Goal: Obtain resource: Obtain resource

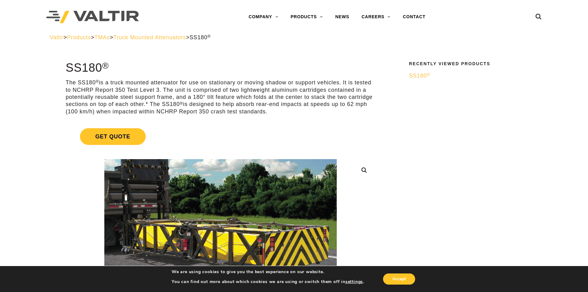
click at [418, 75] on span "SS180 ®" at bounding box center [419, 76] width 21 height 6
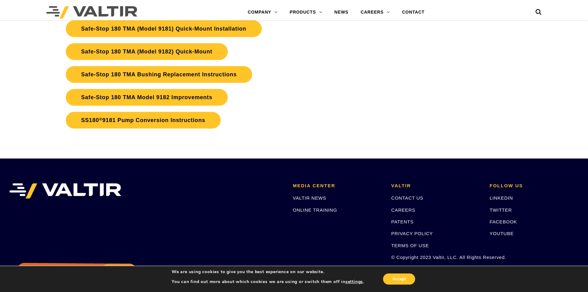
scroll to position [1435, 0]
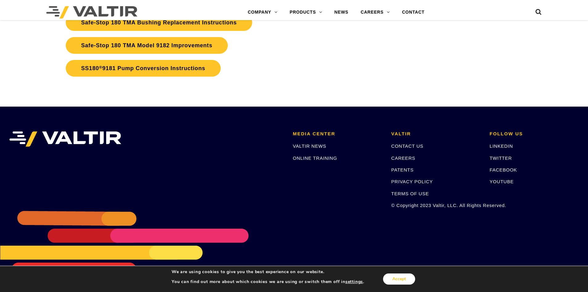
click at [397, 277] on button "Accept" at bounding box center [399, 278] width 32 height 11
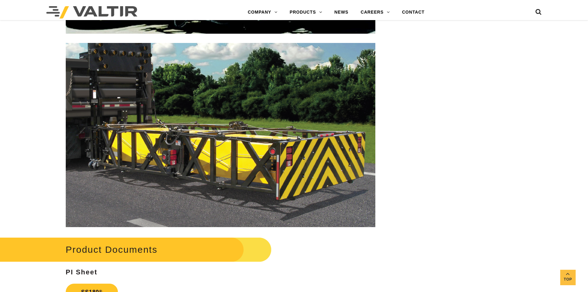
scroll to position [1142, 0]
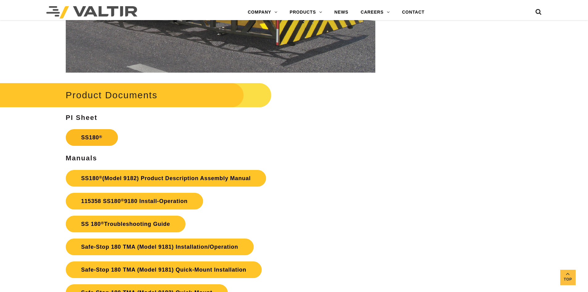
click at [91, 139] on link "SS180 ®" at bounding box center [92, 137] width 52 height 17
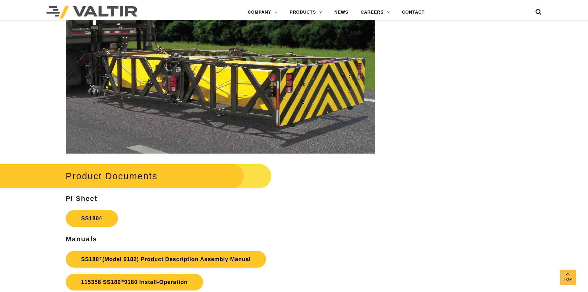
scroll to position [1050, 0]
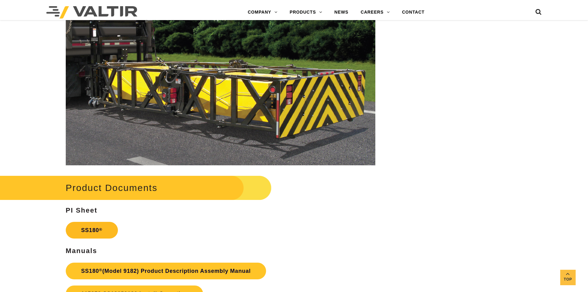
click at [101, 230] on sup "®" at bounding box center [100, 229] width 3 height 5
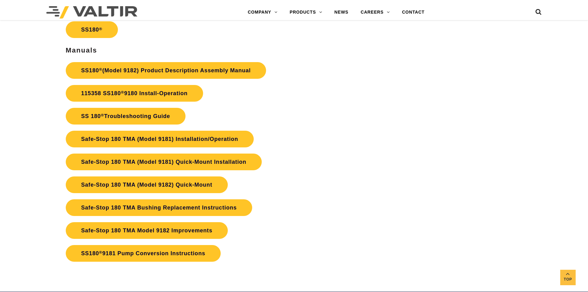
scroll to position [1235, 0]
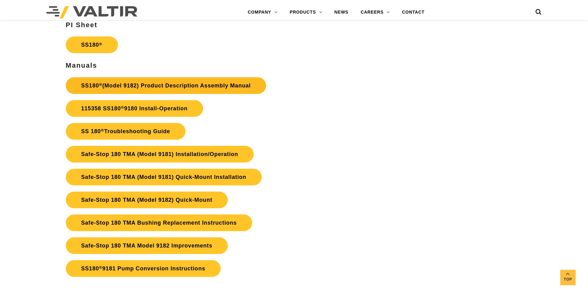
click at [199, 86] on link "SS180 ® (Model 9182) Product Description Assembly Manual" at bounding box center [166, 85] width 201 height 17
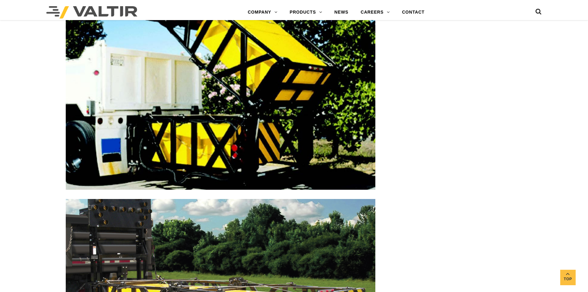
scroll to position [710, 0]
